Goal: Information Seeking & Learning: Learn about a topic

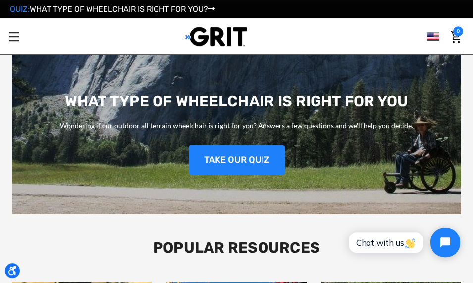
scroll to position [1028, 0]
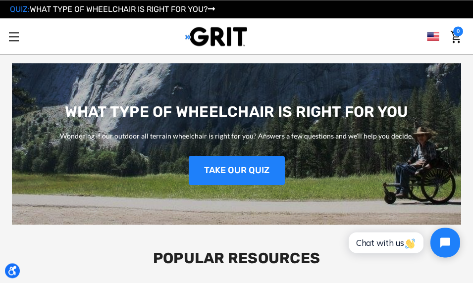
click at [284, 161] on link "TAKE OUR QUIZ" at bounding box center [237, 170] width 96 height 29
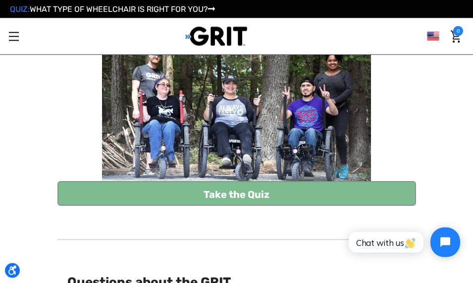
scroll to position [117, 0]
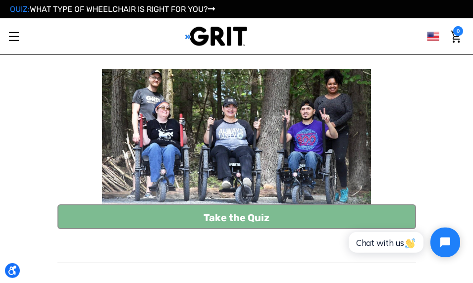
click at [285, 219] on link "Take the Quiz" at bounding box center [236, 216] width 358 height 25
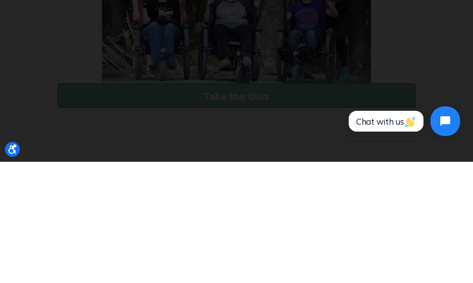
scroll to position [238, 0]
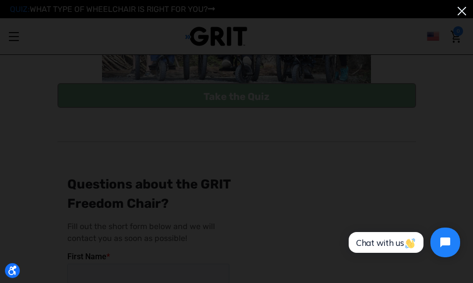
click at [464, 11] on img at bounding box center [461, 11] width 16 height 16
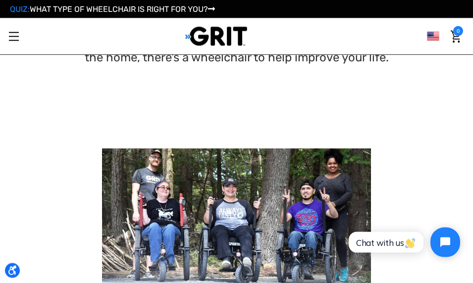
scroll to position [0, 0]
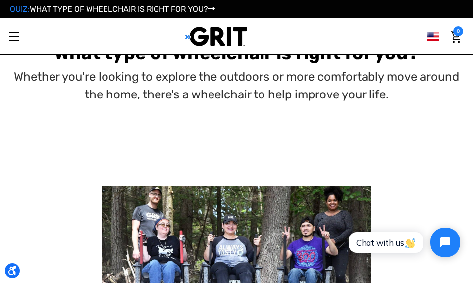
click at [10, 42] on link "Toggle menu" at bounding box center [13, 36] width 27 height 27
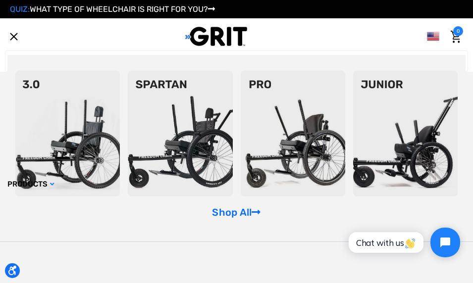
click at [317, 170] on img at bounding box center [293, 134] width 104 height 126
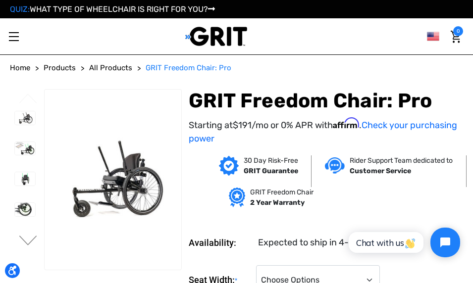
click at [17, 124] on img at bounding box center [25, 117] width 20 height 13
click at [15, 148] on img at bounding box center [25, 148] width 20 height 13
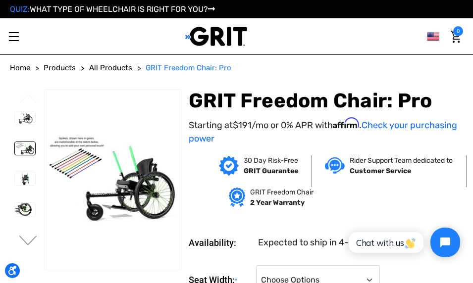
click at [15, 176] on img at bounding box center [25, 178] width 20 height 13
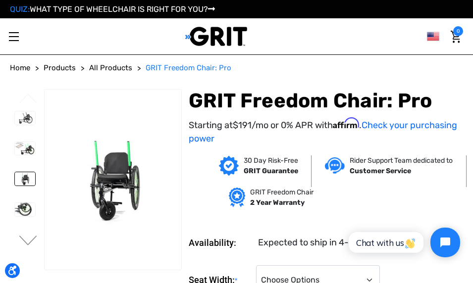
click at [15, 210] on img at bounding box center [25, 209] width 20 height 13
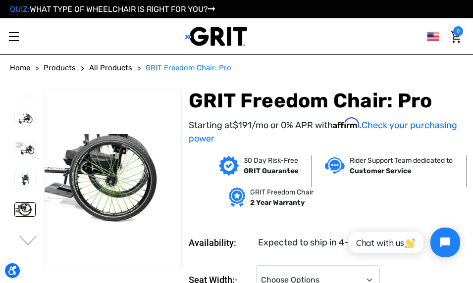
click at [23, 238] on button "Next" at bounding box center [28, 242] width 21 height 12
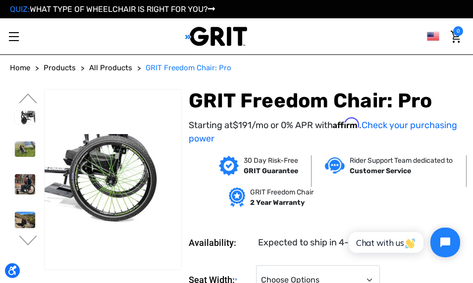
click at [15, 149] on img at bounding box center [25, 149] width 20 height 15
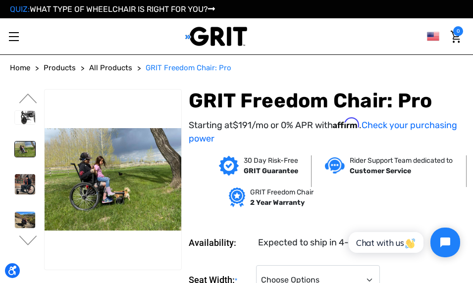
click at [15, 184] on img at bounding box center [25, 184] width 20 height 20
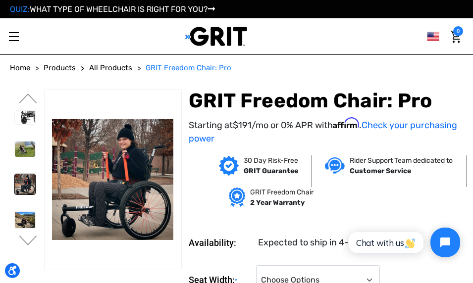
click at [15, 216] on img at bounding box center [25, 220] width 20 height 16
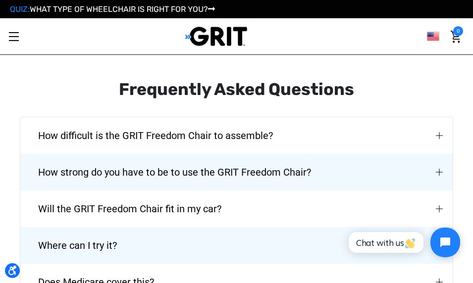
scroll to position [1149, 0]
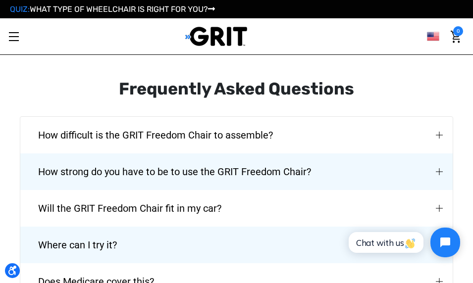
click at [375, 153] on button "How strong do you have to be to use the GRIT Freedom Chair?" at bounding box center [236, 171] width 432 height 37
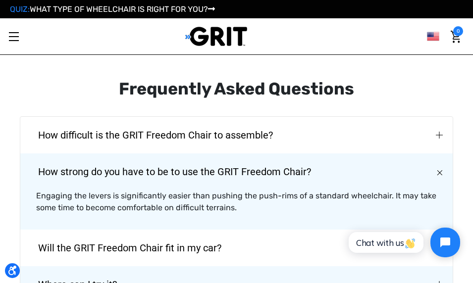
click at [305, 236] on button "Will the GRIT Freedom Chair fit in my car?" at bounding box center [236, 248] width 432 height 37
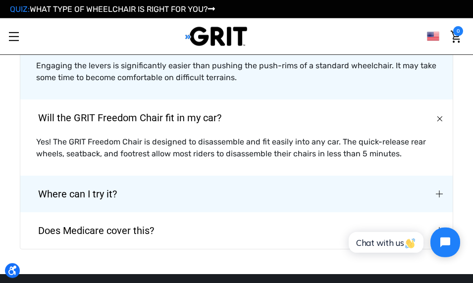
scroll to position [1281, 0]
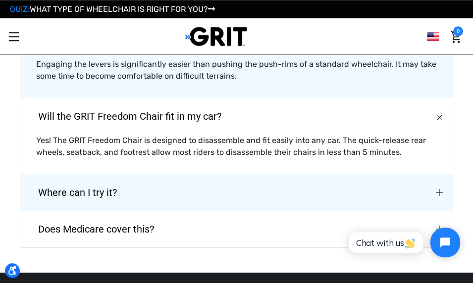
click at [354, 180] on button "Where can I try it?" at bounding box center [236, 192] width 432 height 37
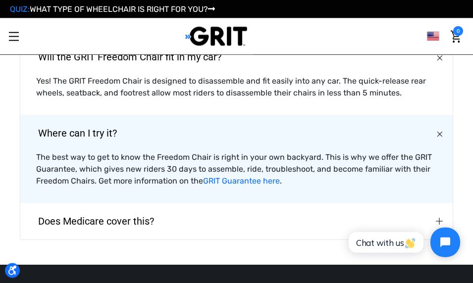
click at [312, 203] on button "Does Medicare cover this?" at bounding box center [236, 221] width 432 height 37
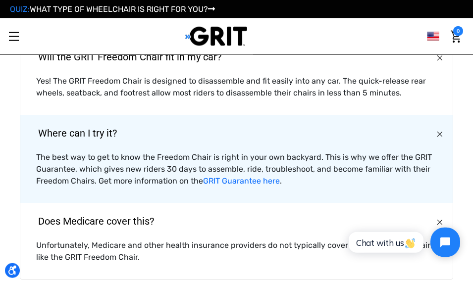
scroll to position [1340, 0]
